Goal: Task Accomplishment & Management: Manage account settings

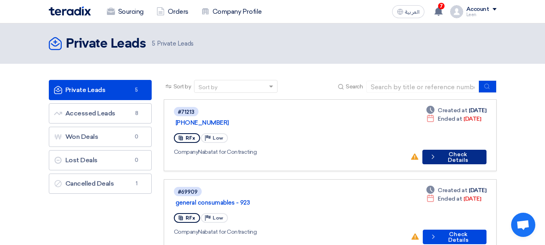
click at [450, 150] on button "Check details Check Details" at bounding box center [455, 157] width 64 height 15
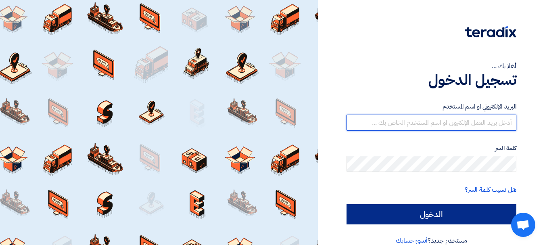
type input "[EMAIL_ADDRESS][DOMAIN_NAME]"
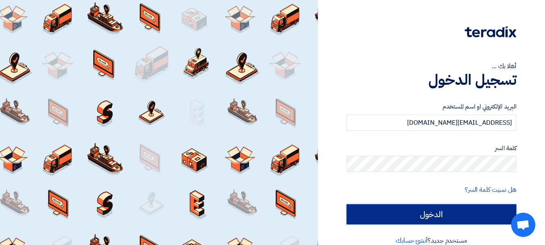
drag, startPoint x: 444, startPoint y: 219, endPoint x: 444, endPoint y: 212, distance: 6.5
click at [444, 218] on input "الدخول" at bounding box center [432, 214] width 170 height 20
type input "Sign in"
